Goal: Task Accomplishment & Management: Complete application form

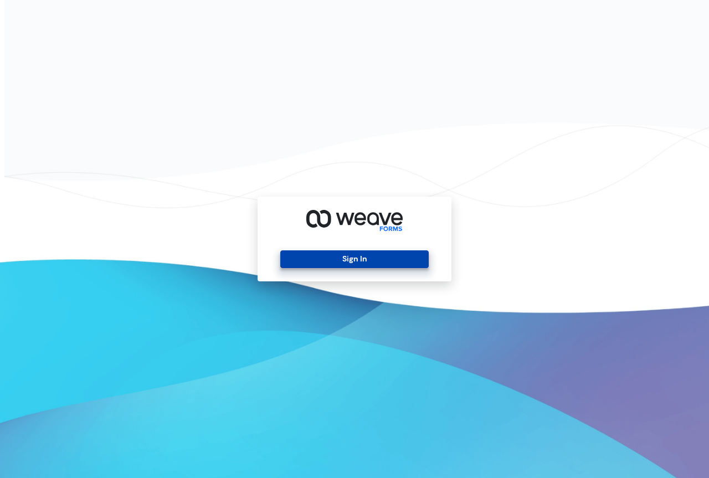
click at [372, 258] on button "Sign In" at bounding box center [354, 259] width 148 height 18
click at [324, 261] on button "Sign In" at bounding box center [354, 259] width 148 height 18
click at [344, 258] on button "Sign In" at bounding box center [354, 259] width 148 height 18
click at [384, 261] on button "Sign In" at bounding box center [354, 259] width 148 height 18
click at [325, 261] on button "Sign In" at bounding box center [354, 259] width 148 height 18
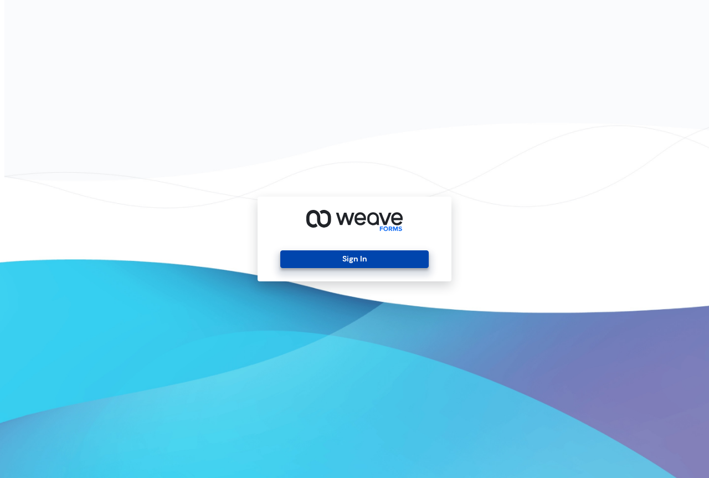
click at [354, 255] on button "Sign In" at bounding box center [354, 259] width 148 height 18
drag, startPoint x: 357, startPoint y: 257, endPoint x: 308, endPoint y: 215, distance: 63.6
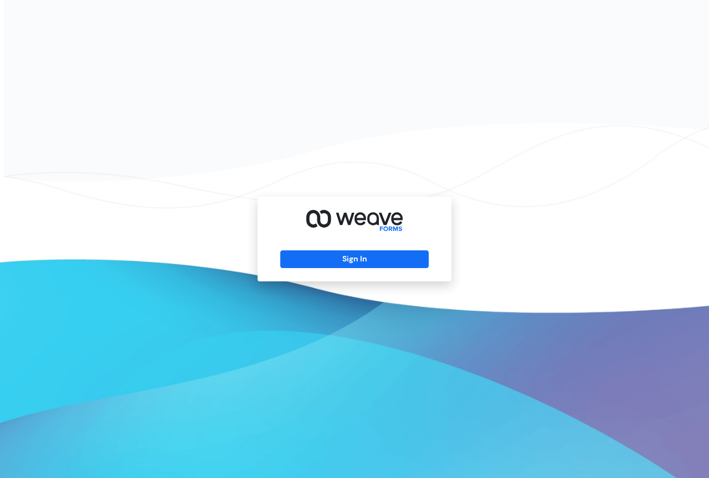
click at [356, 258] on button "Sign In" at bounding box center [354, 259] width 148 height 18
drag, startPoint x: 364, startPoint y: 258, endPoint x: 356, endPoint y: 245, distance: 15.7
click at [363, 257] on button "Sign In" at bounding box center [354, 259] width 148 height 18
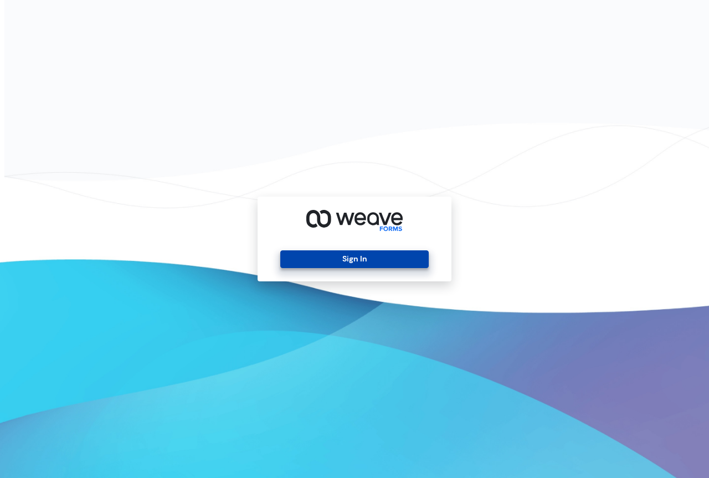
drag, startPoint x: 346, startPoint y: 256, endPoint x: 285, endPoint y: 157, distance: 116.2
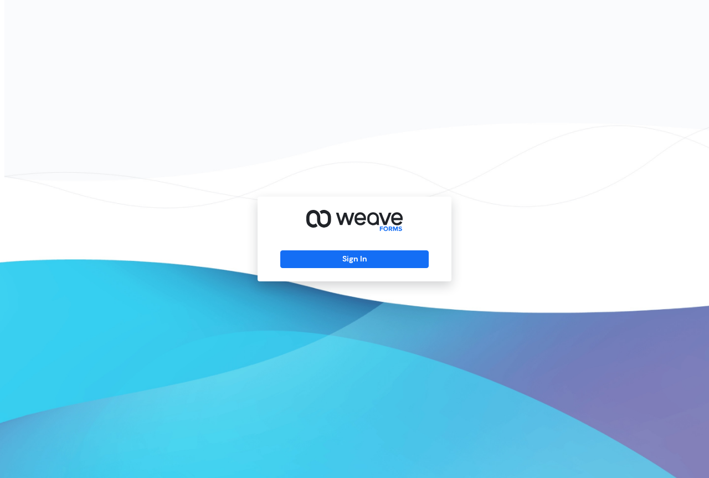
click at [346, 253] on button "Sign In" at bounding box center [354, 259] width 148 height 18
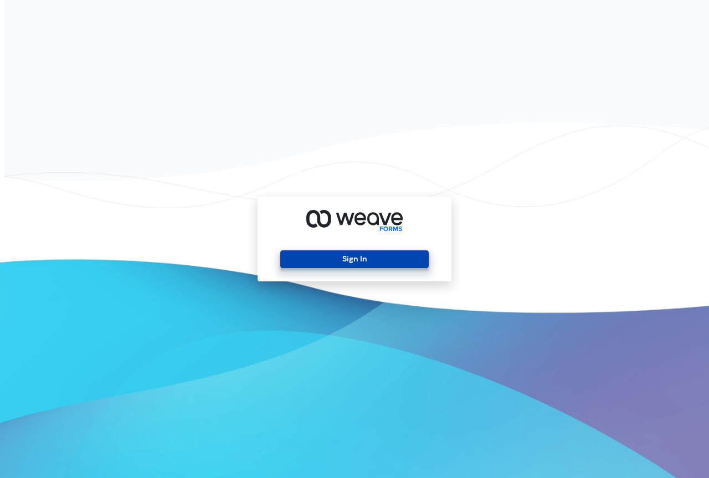
click at [323, 261] on button "Sign In" at bounding box center [354, 259] width 148 height 18
click at [374, 258] on button "Sign In" at bounding box center [354, 259] width 148 height 18
click at [349, 262] on button "Sign In" at bounding box center [354, 259] width 148 height 18
